Goal: Task Accomplishment & Management: Book appointment/travel/reservation

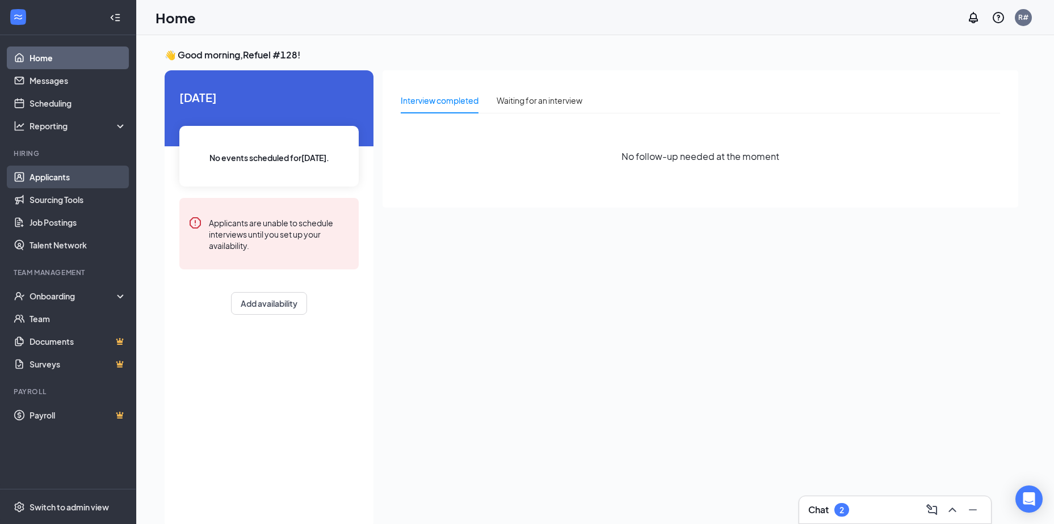
click at [79, 176] on link "Applicants" at bounding box center [78, 177] width 97 height 23
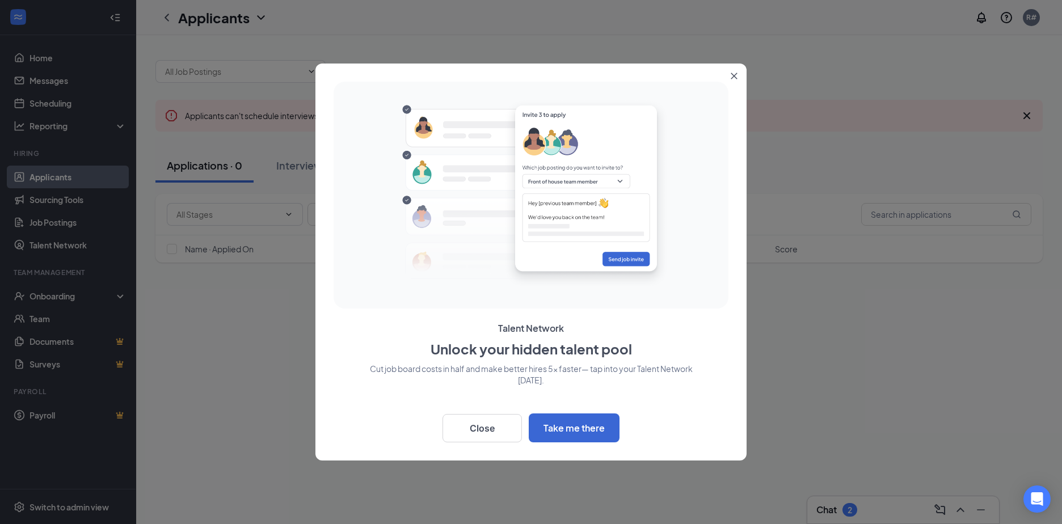
click at [731, 86] on div "Talent Network Unlock your hidden talent pool Cut job board costs in half and m…" at bounding box center [530, 262] width 431 height 397
click at [732, 70] on button "Close" at bounding box center [736, 74] width 20 height 20
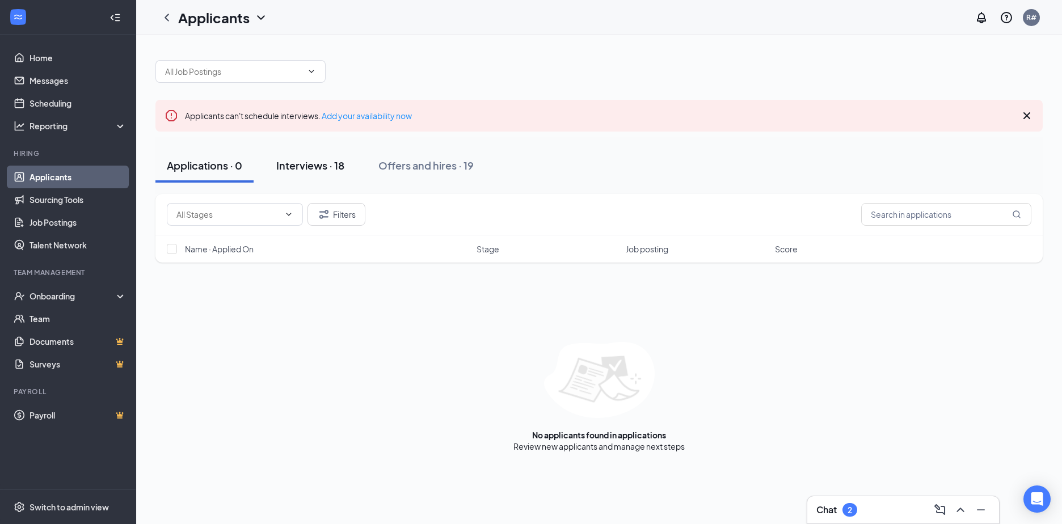
click at [301, 162] on div "Interviews · 18" at bounding box center [310, 165] width 68 height 14
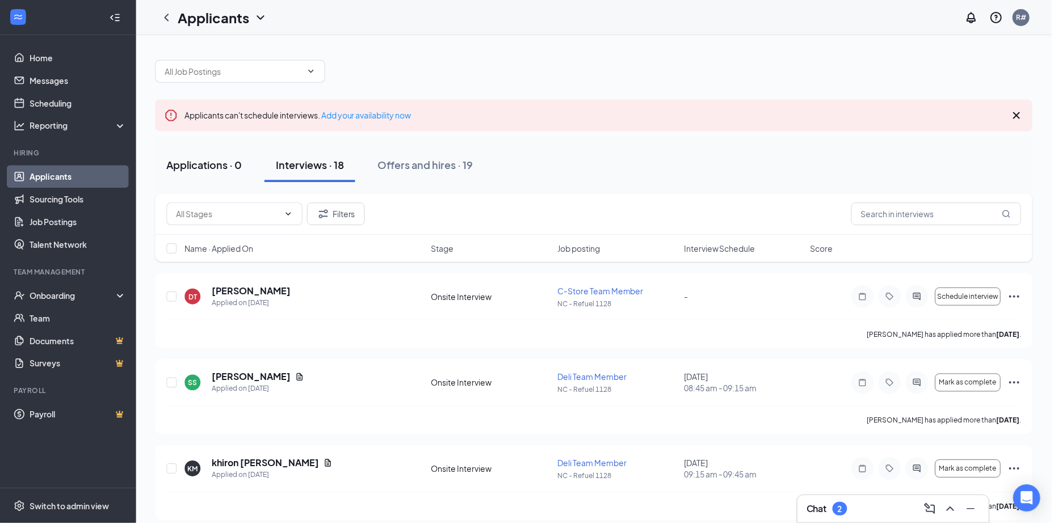
click at [205, 159] on div "Applications · 0" at bounding box center [204, 165] width 75 height 14
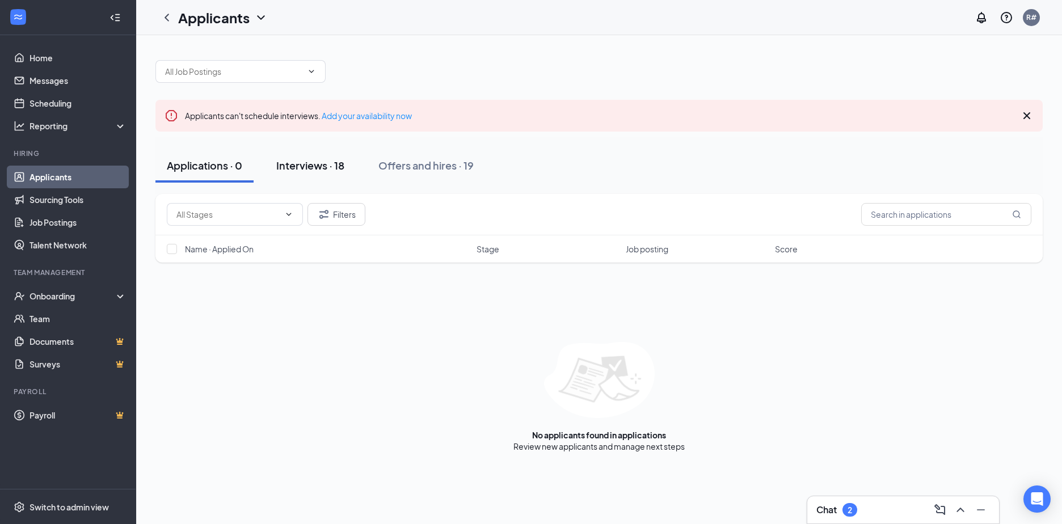
click at [305, 167] on div "Interviews · 18" at bounding box center [310, 165] width 68 height 14
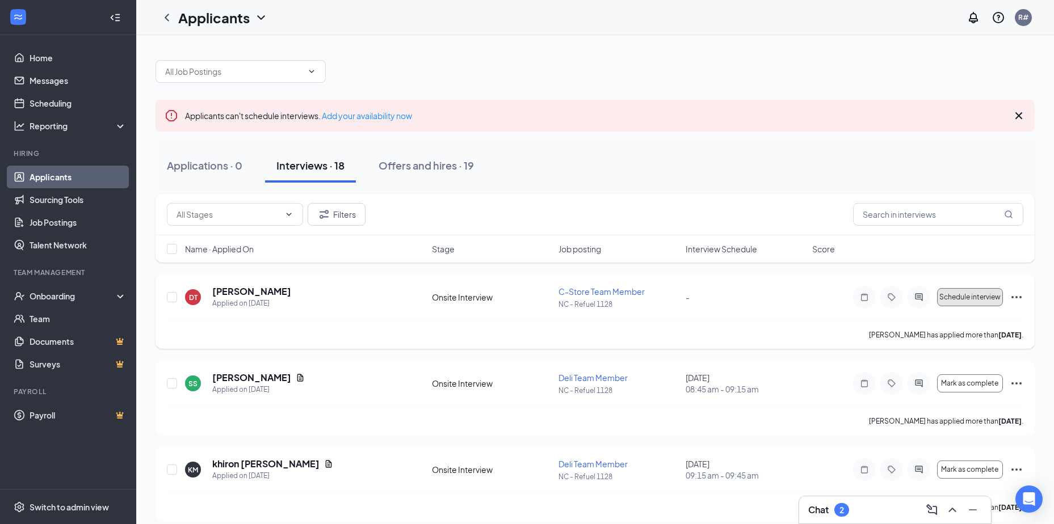
click at [969, 303] on button "Schedule interview" at bounding box center [970, 297] width 66 height 18
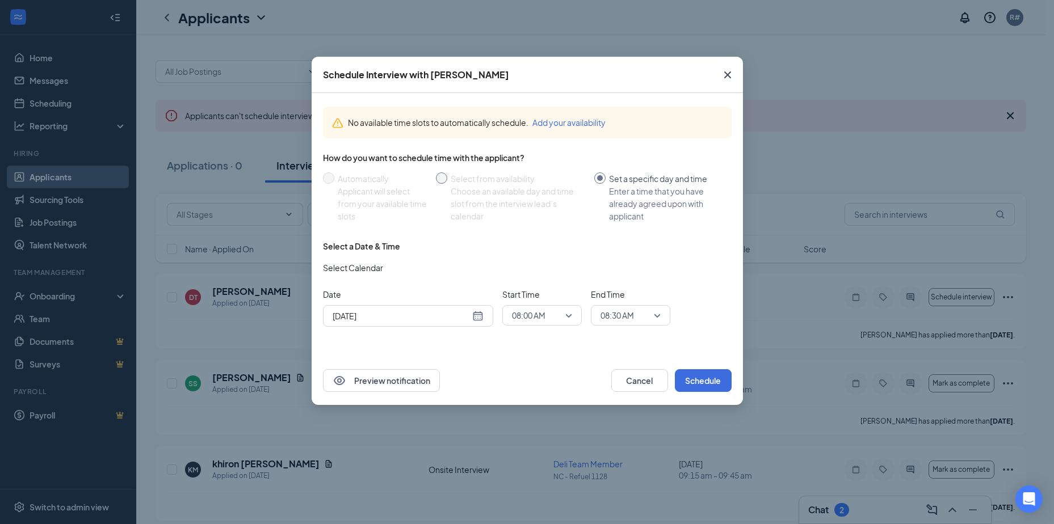
click at [452, 175] on div "Select from availability" at bounding box center [518, 179] width 134 height 12
click at [474, 315] on div "[DATE]" at bounding box center [408, 316] width 151 height 12
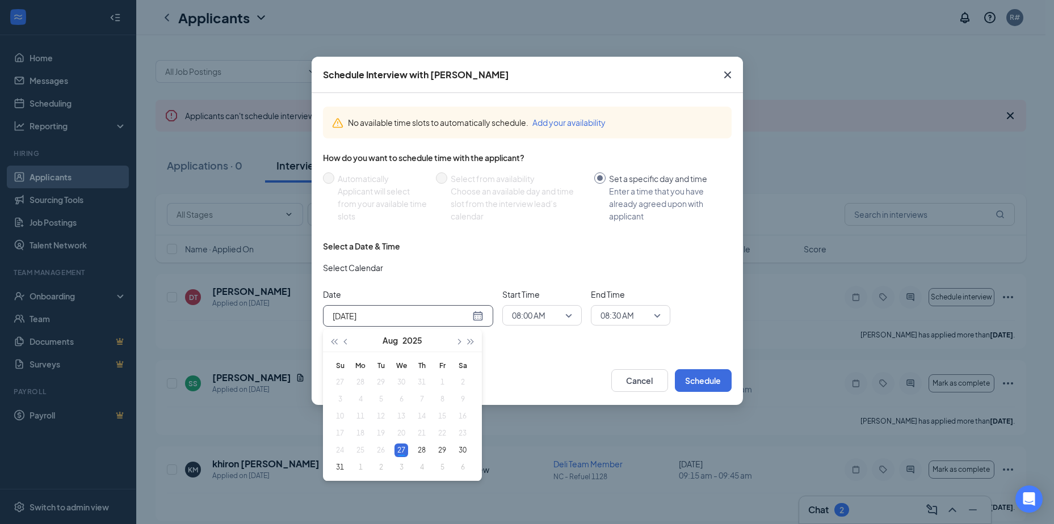
click at [479, 317] on div "[DATE]" at bounding box center [408, 316] width 151 height 12
click at [458, 340] on span "button" at bounding box center [458, 342] width 6 height 6
type input "[DATE]"
click at [401, 380] on div "3" at bounding box center [401, 383] width 14 height 14
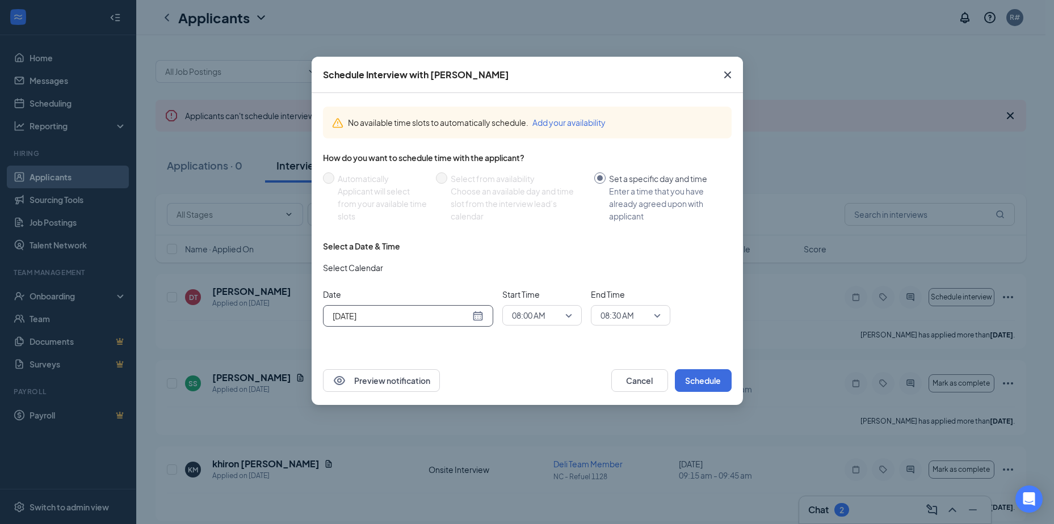
click at [566, 317] on span "08:00 AM" at bounding box center [542, 315] width 60 height 17
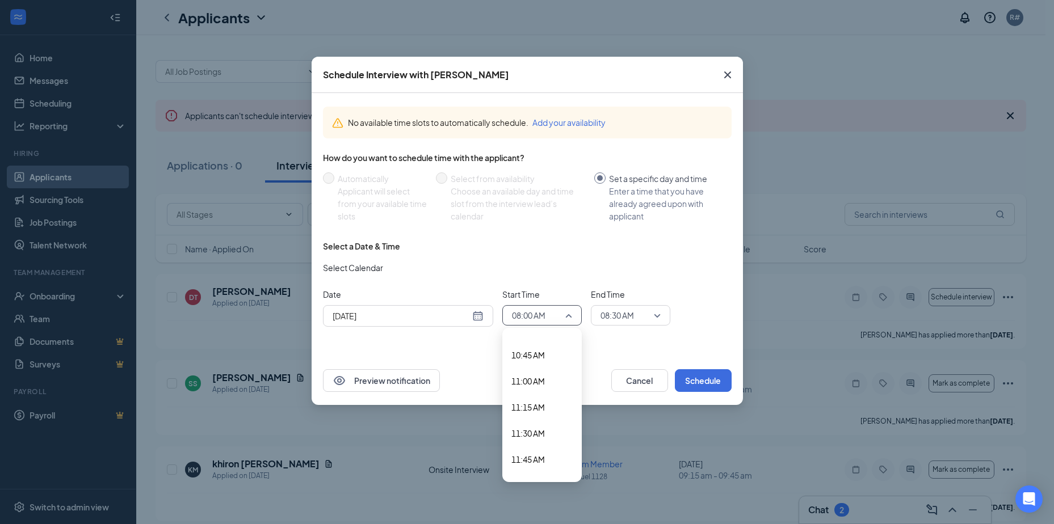
scroll to position [1114, 0]
click at [521, 376] on span "11:00 AM" at bounding box center [527, 381] width 33 height 12
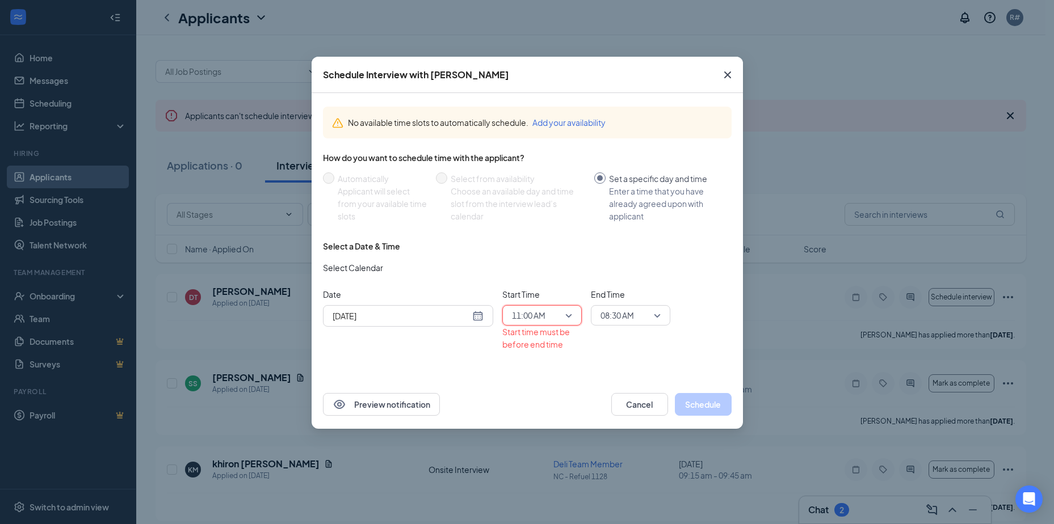
click at [656, 318] on span "08:30 AM" at bounding box center [630, 315] width 60 height 17
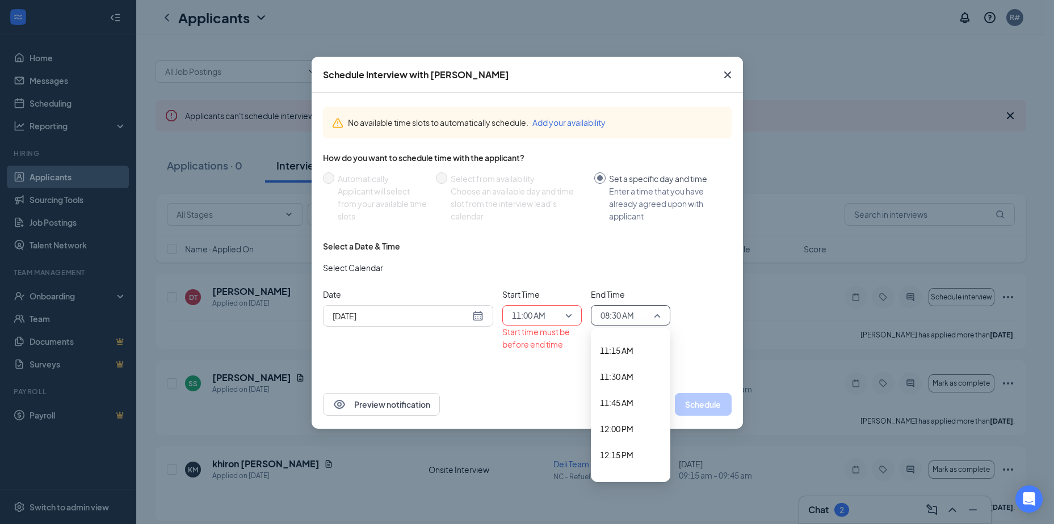
scroll to position [1167, 0]
click at [615, 388] on div "11:30 AM" at bounding box center [630, 381] width 79 height 26
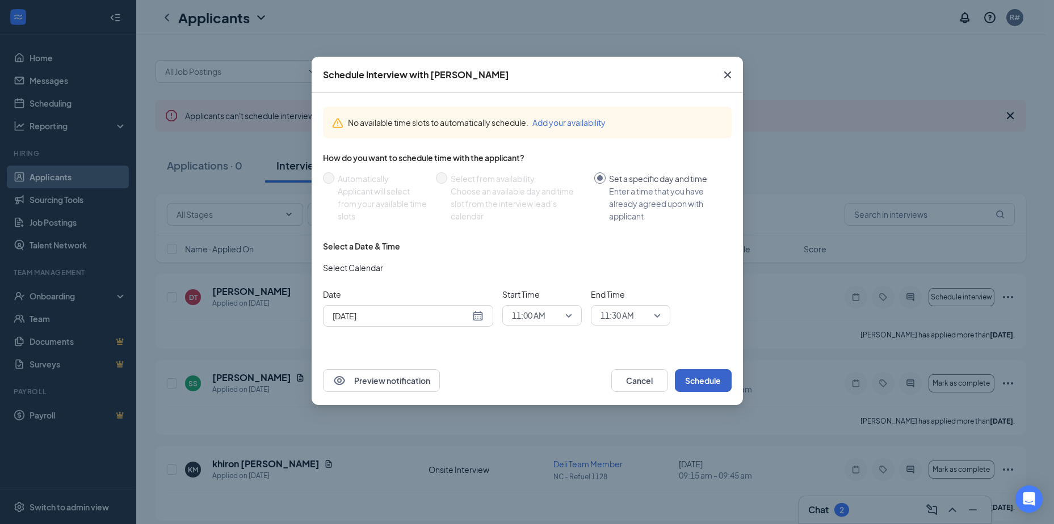
click at [680, 375] on button "Schedule" at bounding box center [703, 380] width 57 height 23
